Goal: Information Seeking & Learning: Learn about a topic

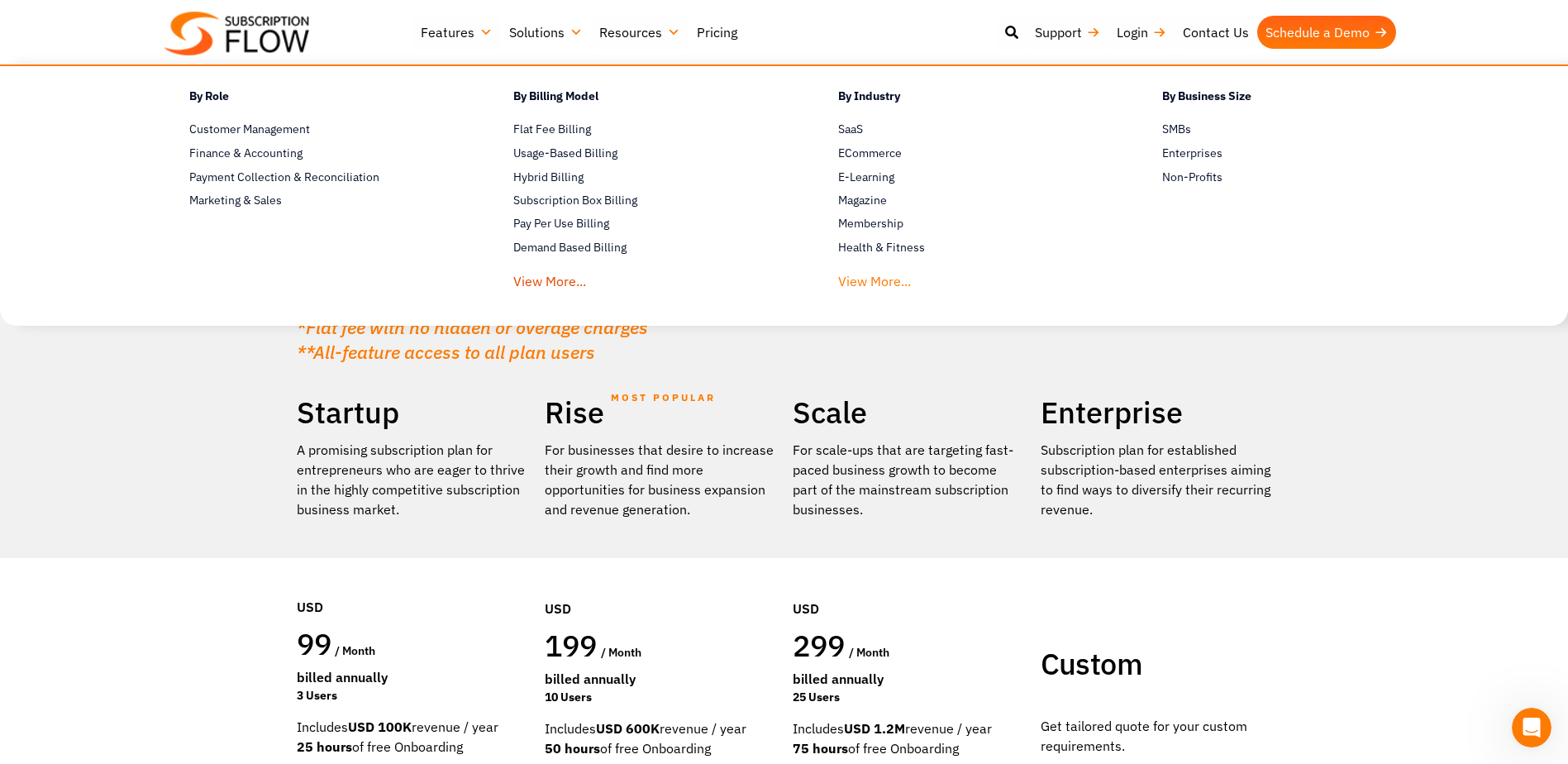
click at [885, 283] on link "View More..." at bounding box center [874, 277] width 73 height 31
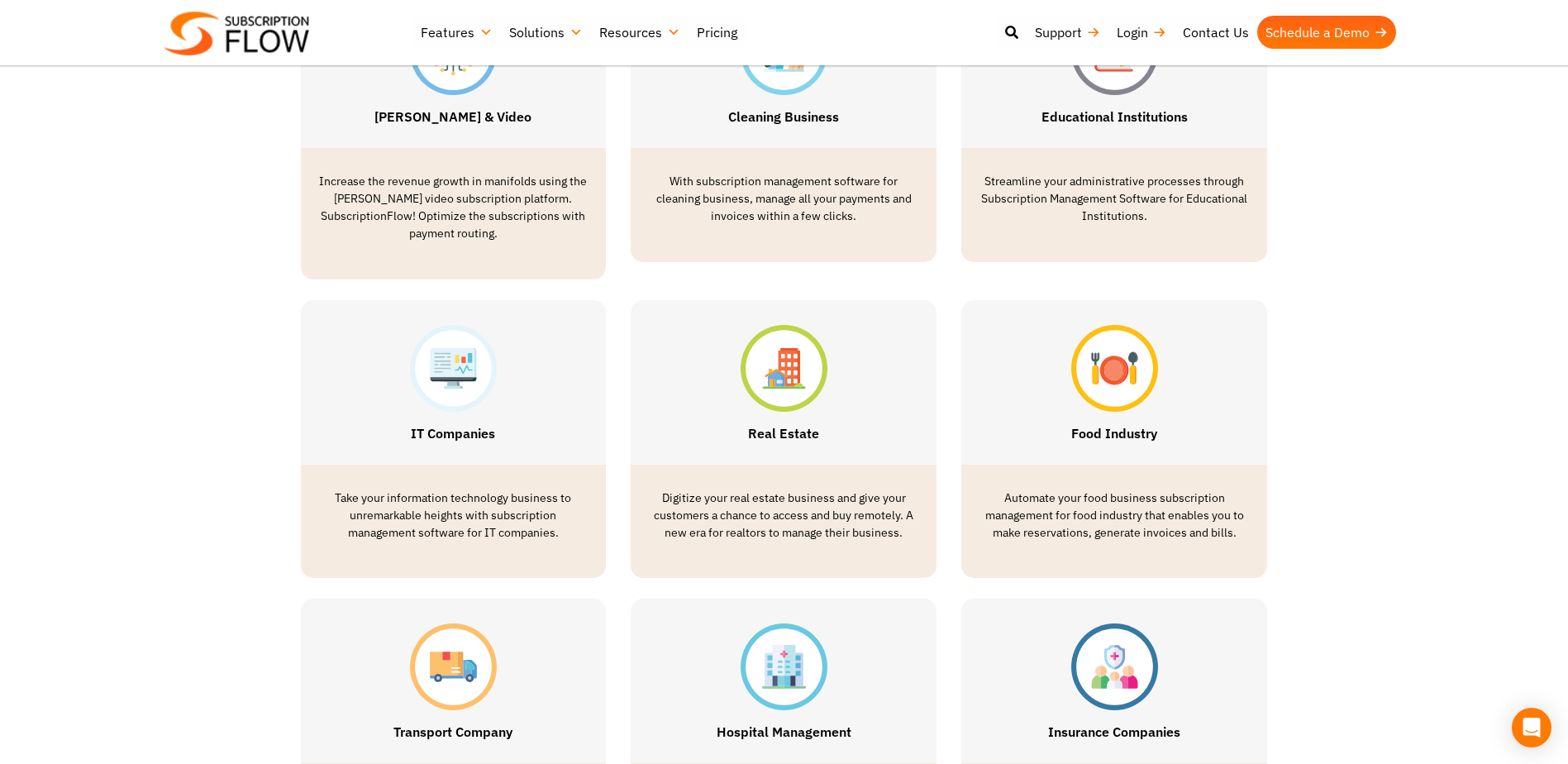
scroll to position [1240, 0]
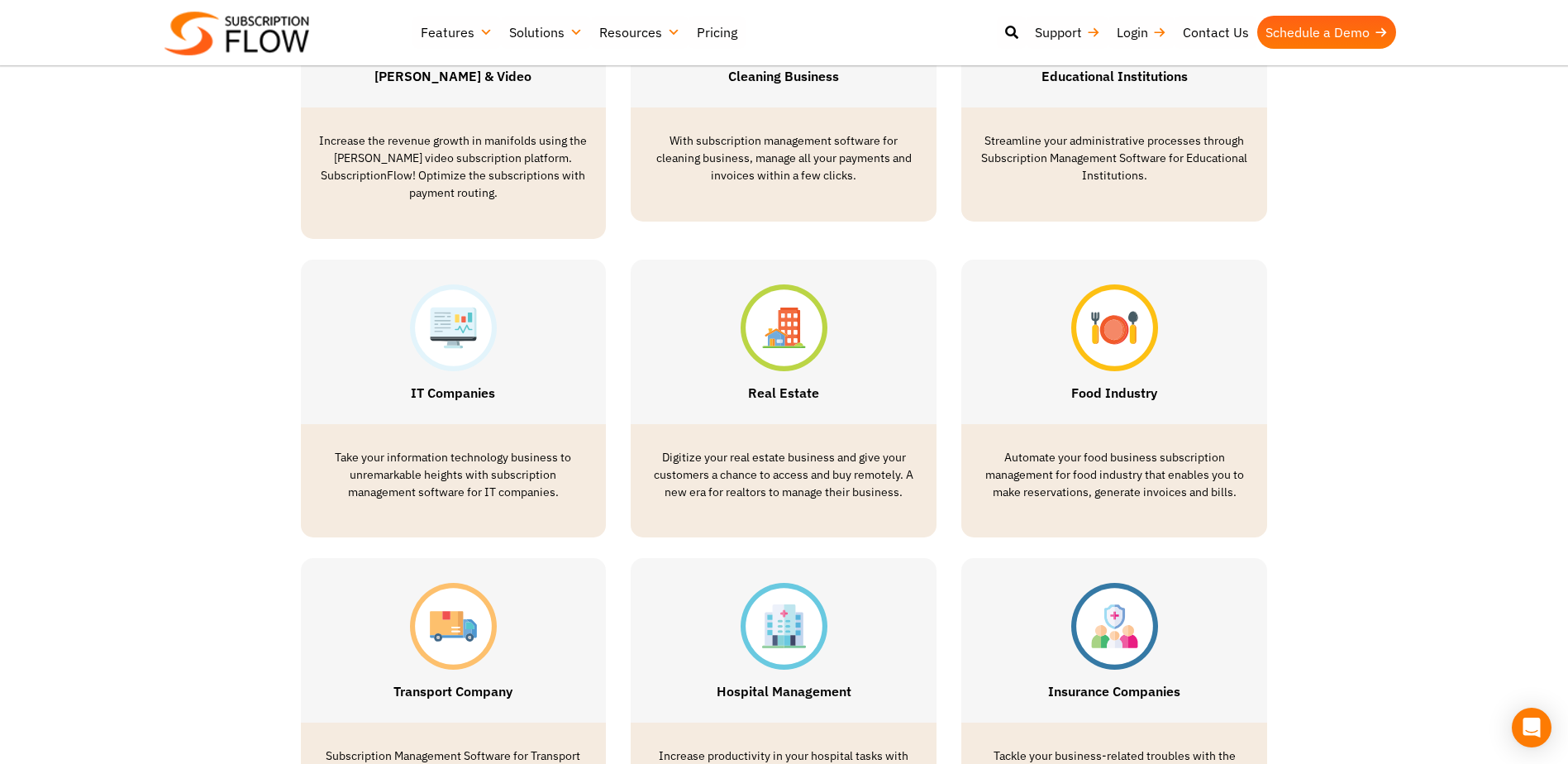
click at [1114, 310] on img at bounding box center [1114, 328] width 87 height 87
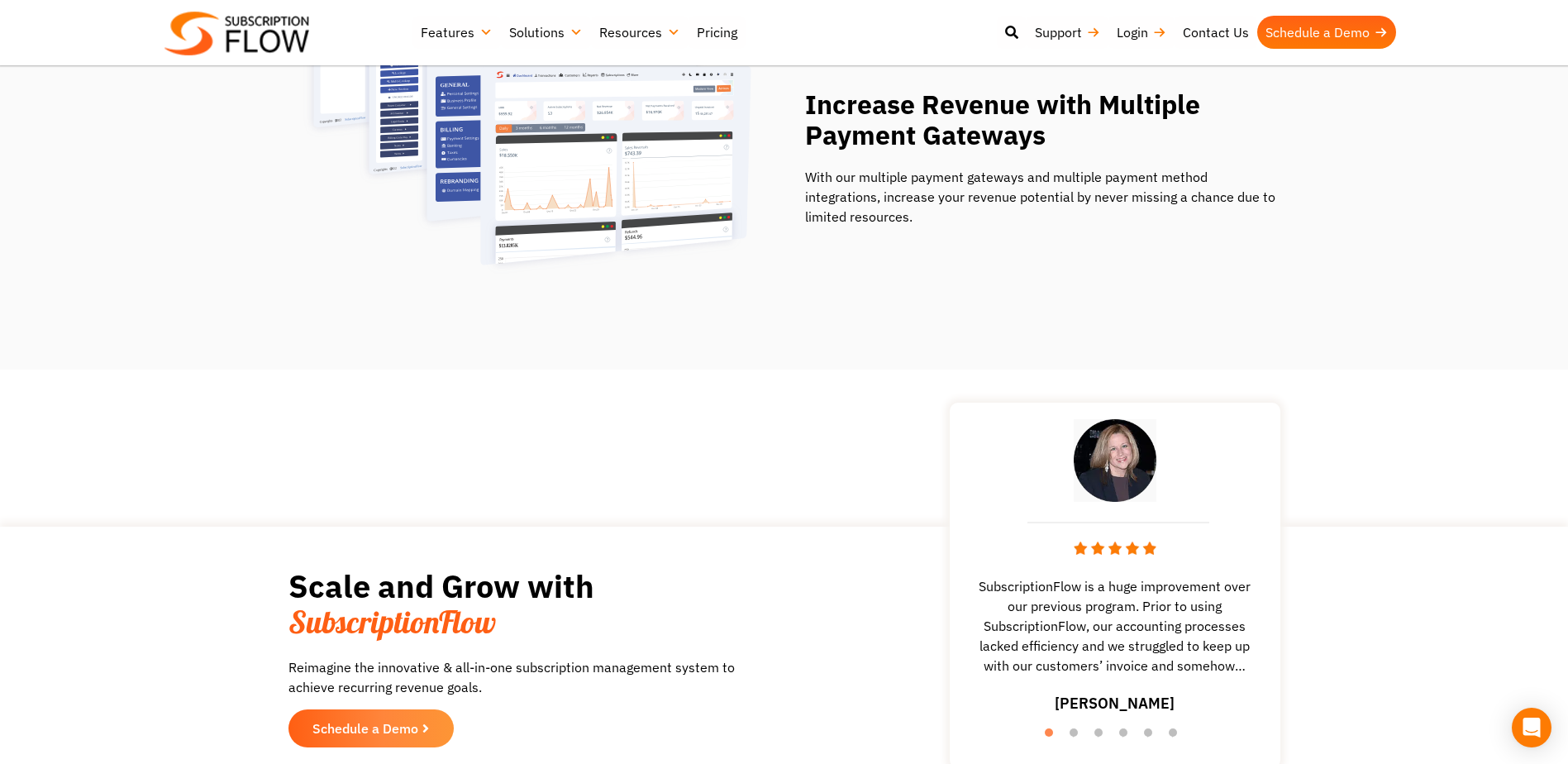
scroll to position [2089, 0]
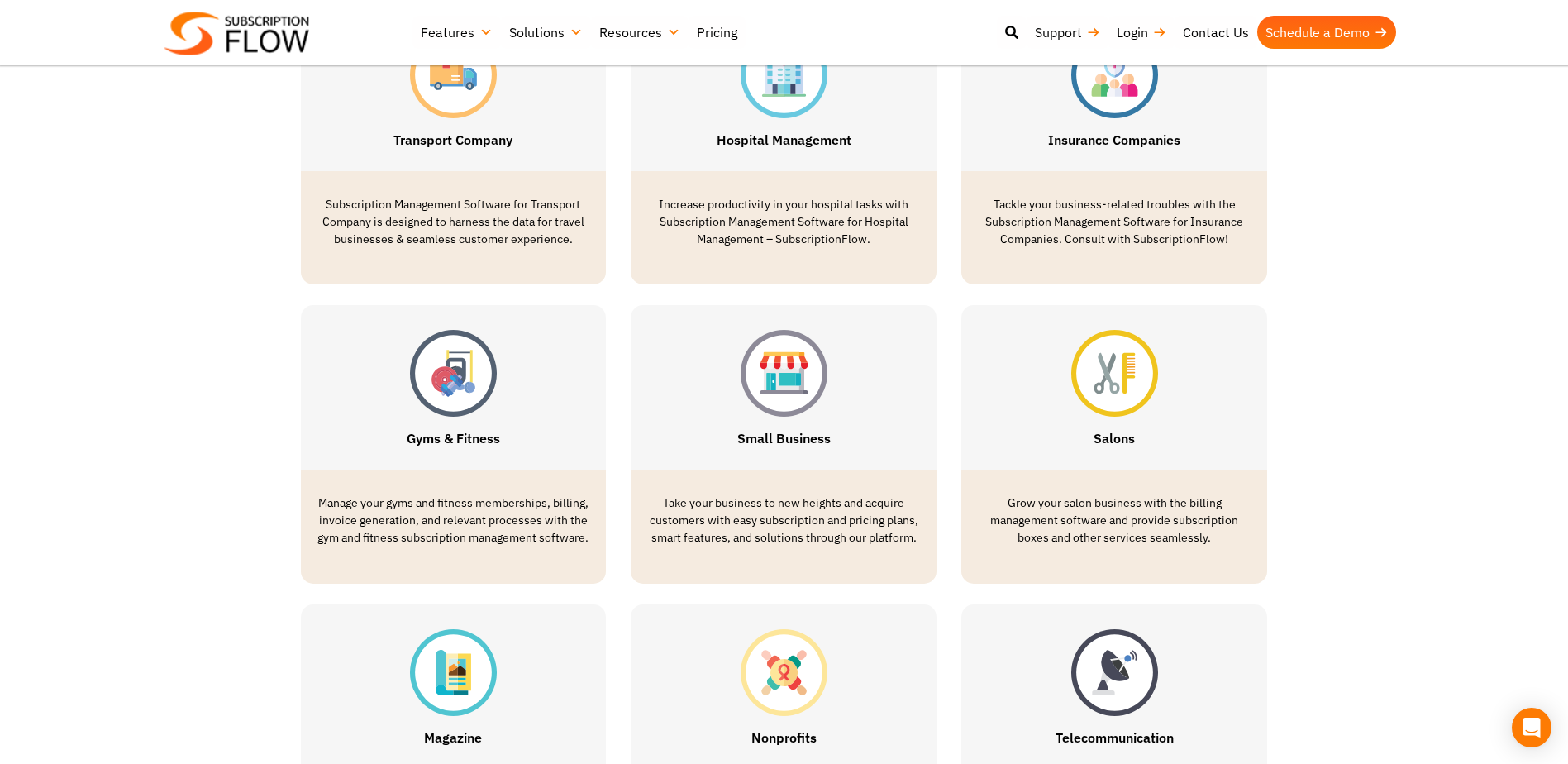
scroll to position [1928, 0]
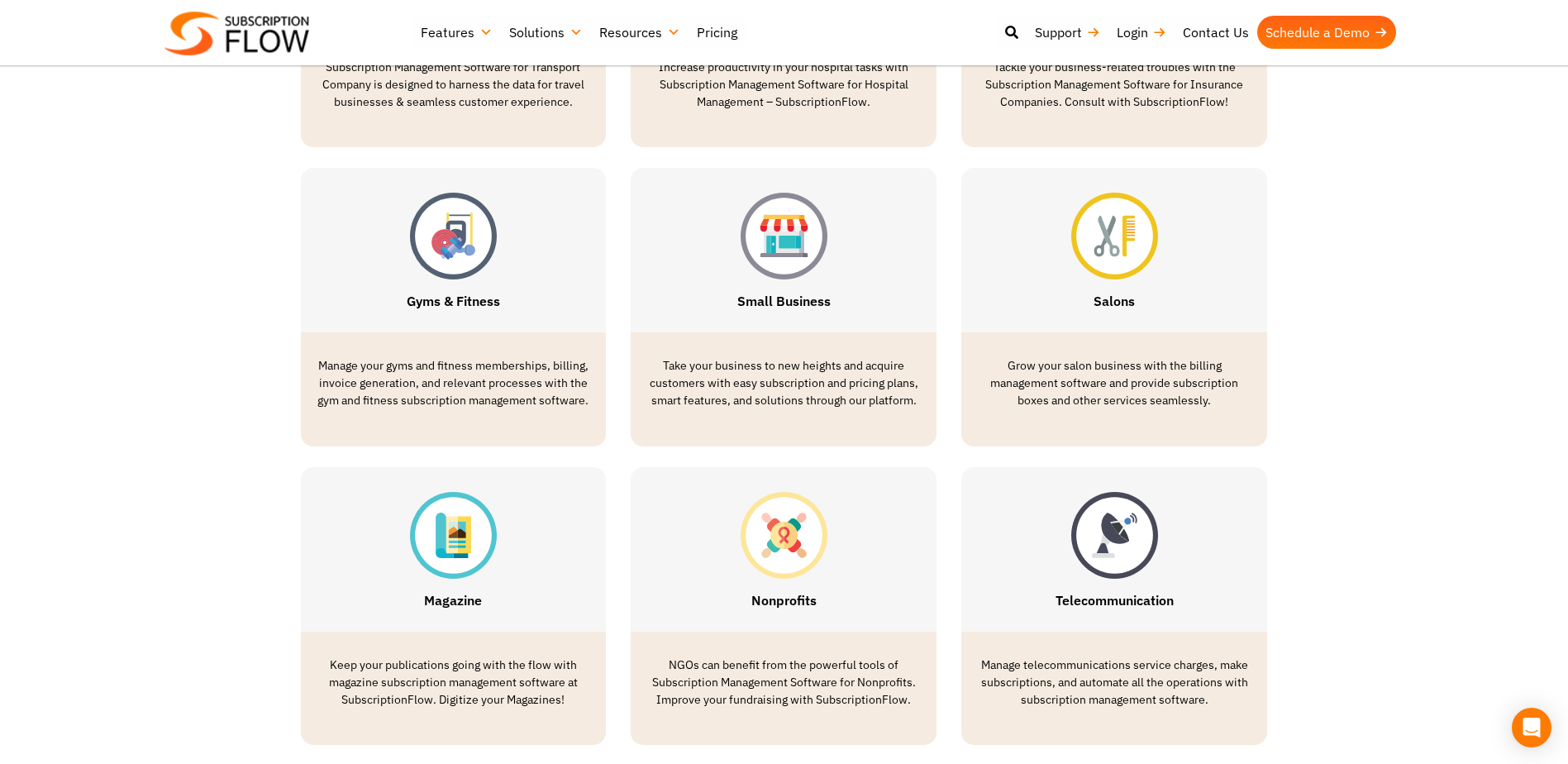
click at [787, 245] on img at bounding box center [784, 236] width 87 height 87
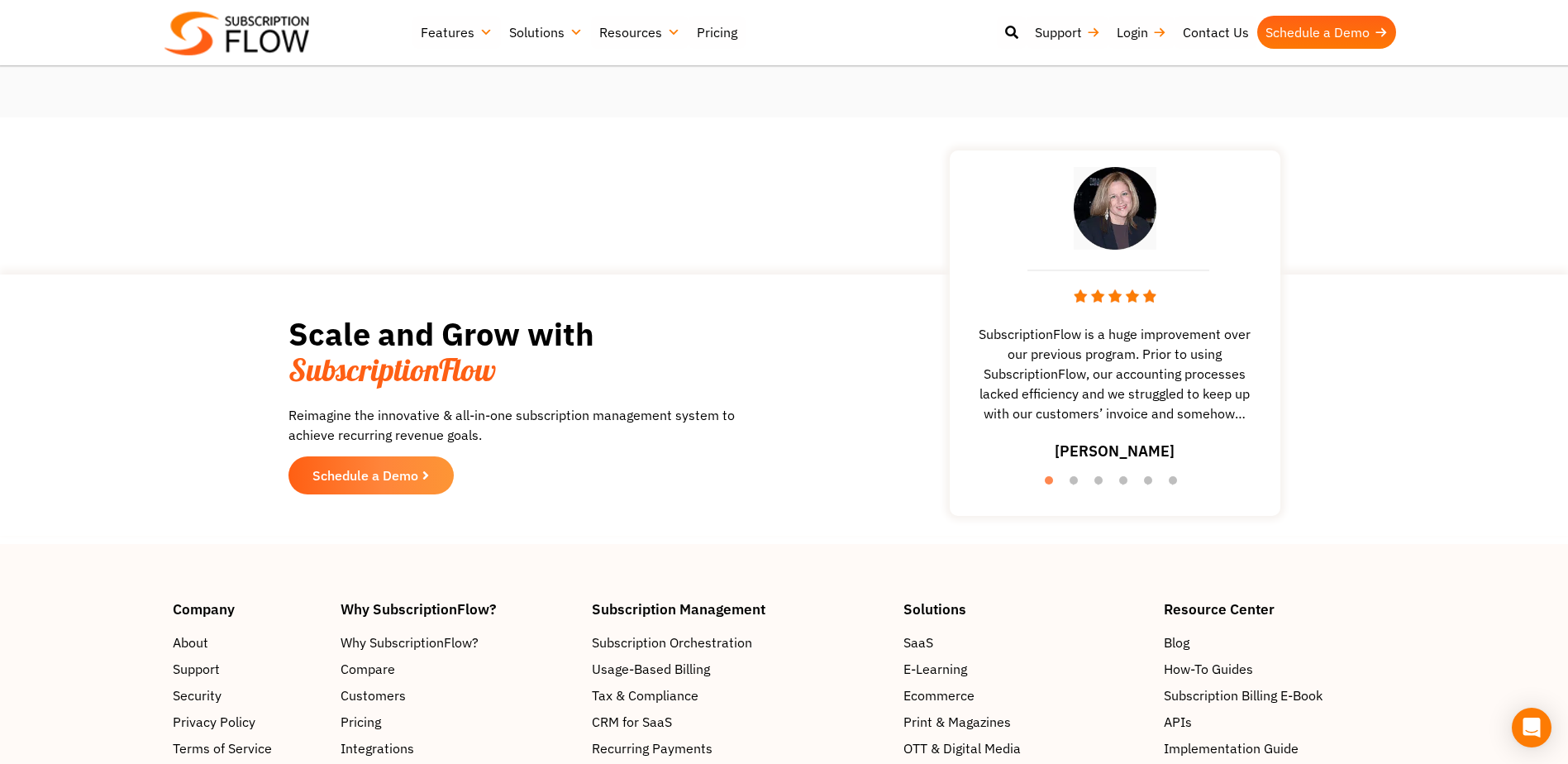
scroll to position [2756, 0]
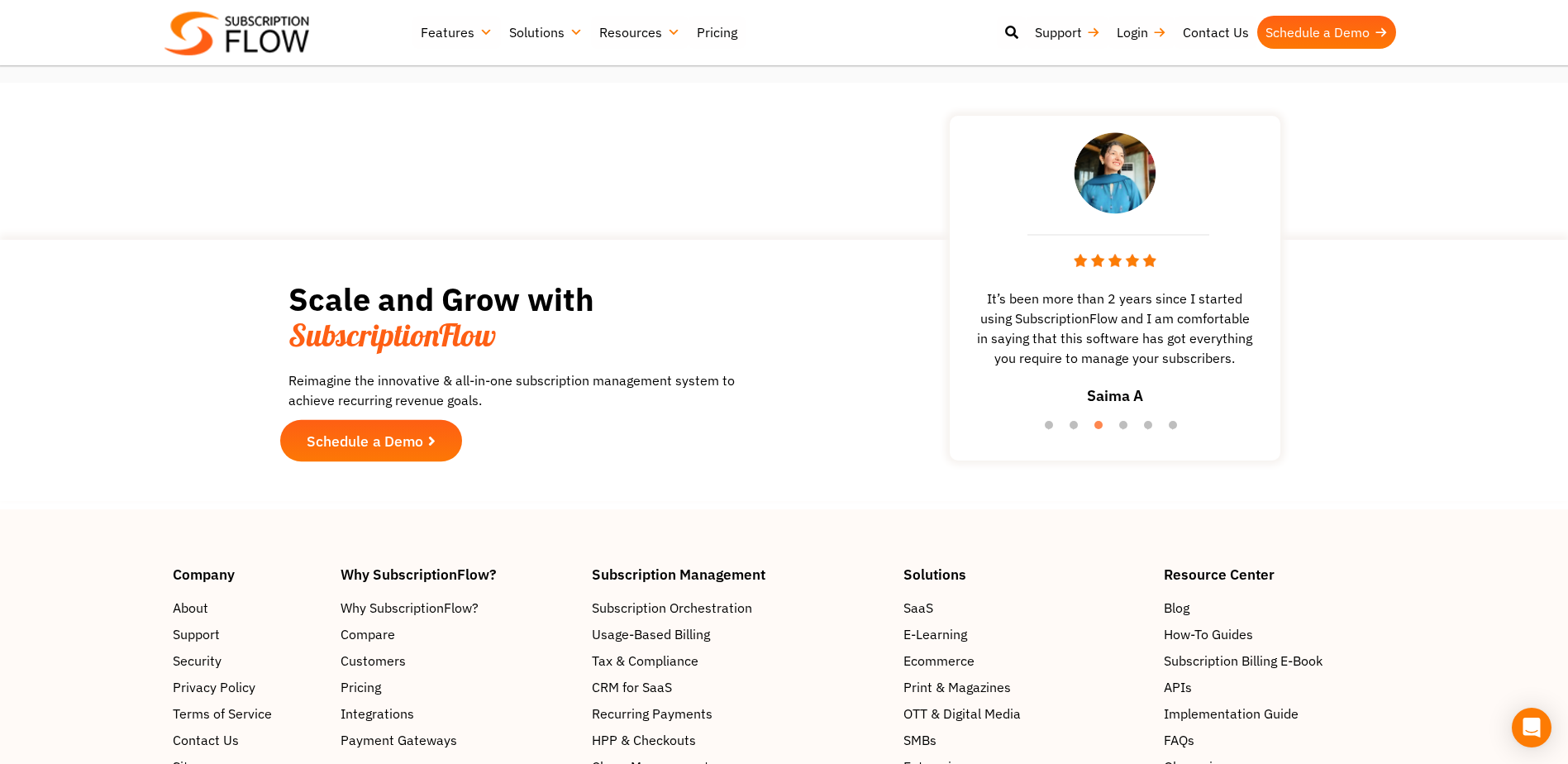
click at [412, 434] on span "Schedule a Demo" at bounding box center [365, 441] width 117 height 15
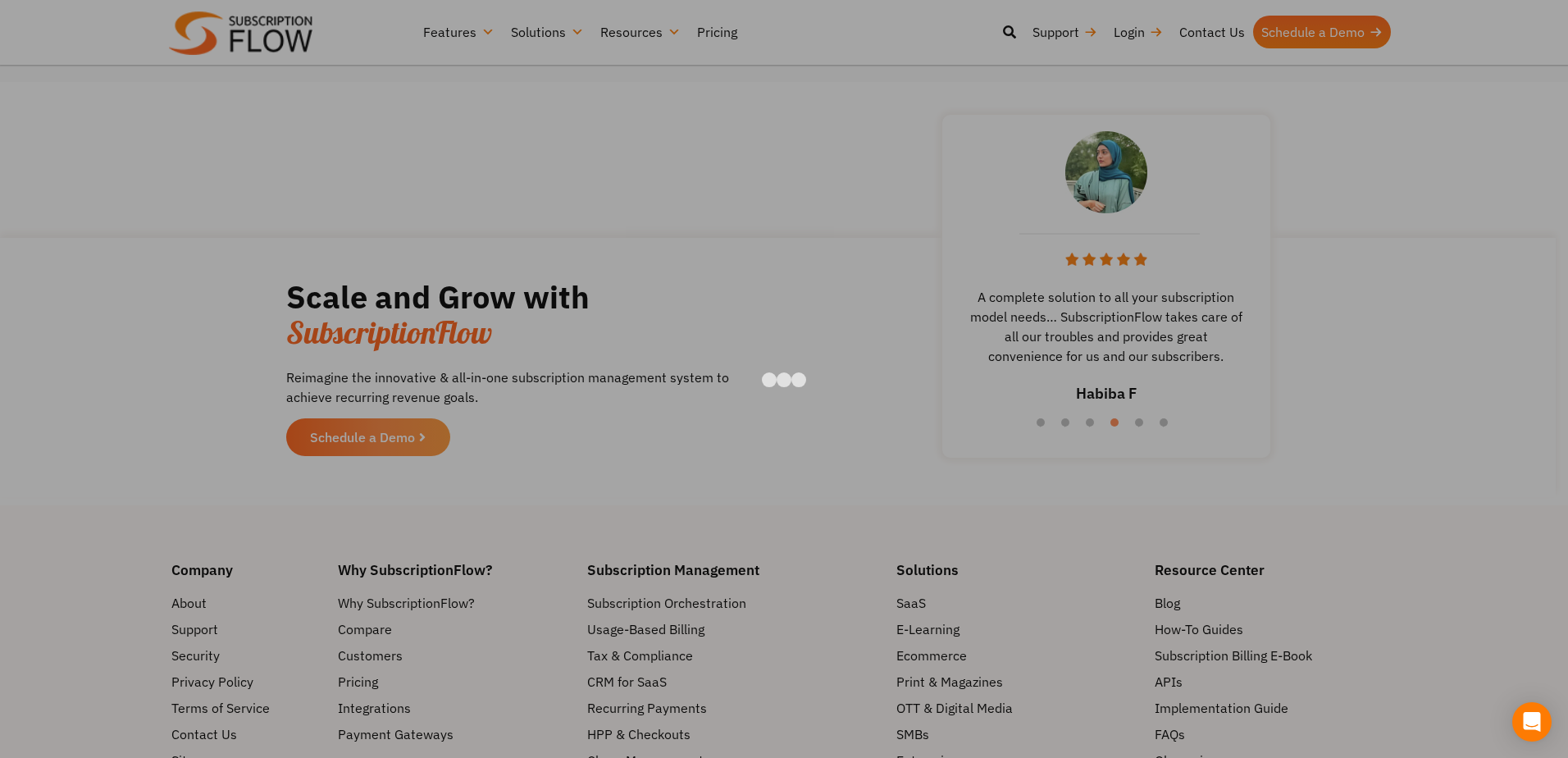
click at [320, 480] on div at bounding box center [784, 379] width 1568 height 758
